Goal: Find contact information: Find contact information

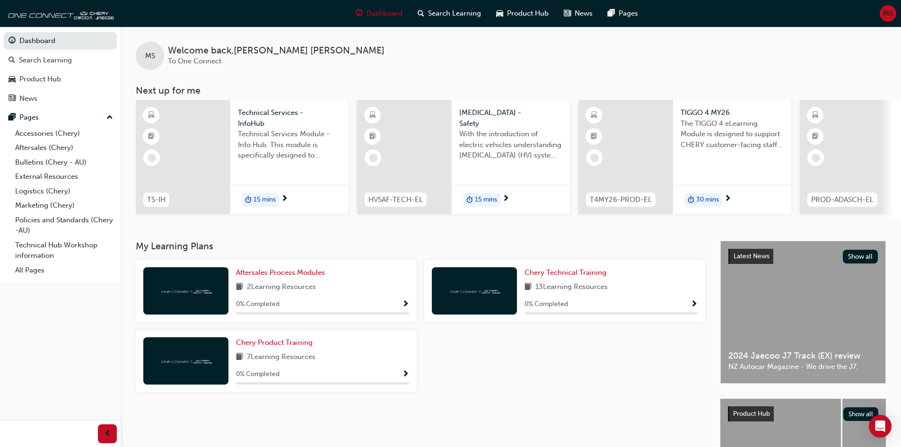
click at [614, 77] on div "MS Welcome back , [PERSON_NAME] To One Connect Next up for me TS-IH Technical S…" at bounding box center [511, 122] width 781 height 192
click at [887, 15] on span "MS" at bounding box center [888, 13] width 10 height 11
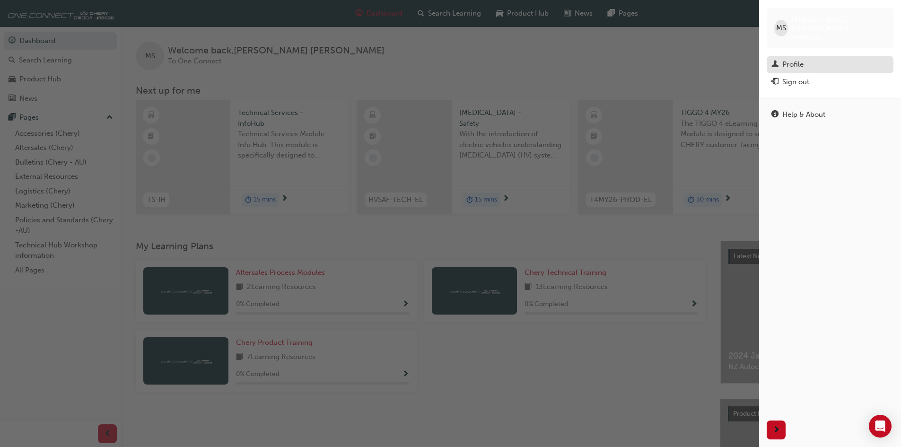
click at [810, 59] on div "Profile" at bounding box center [830, 65] width 117 height 12
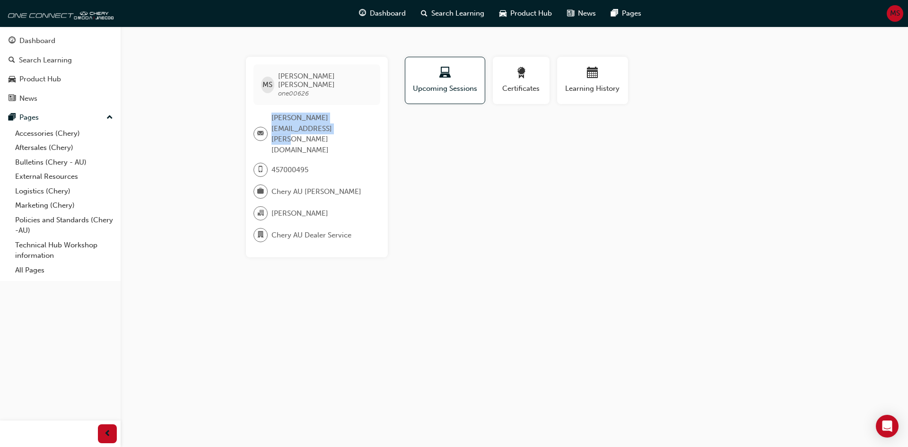
drag, startPoint x: 307, startPoint y: 121, endPoint x: 270, endPoint y: 113, distance: 38.3
click at [270, 113] on div "[PERSON_NAME][EMAIL_ADDRESS][PERSON_NAME][DOMAIN_NAME]" at bounding box center [313, 134] width 119 height 43
copy div "[PERSON_NAME][EMAIL_ADDRESS][PERSON_NAME][DOMAIN_NAME]"
click at [173, 101] on div "[PERSON_NAME] one00626 [PERSON_NAME][EMAIL_ADDRESS][PERSON_NAME][DOMAIN_NAME] 4…" at bounding box center [454, 223] width 908 height 447
